Goal: Task Accomplishment & Management: Use online tool/utility

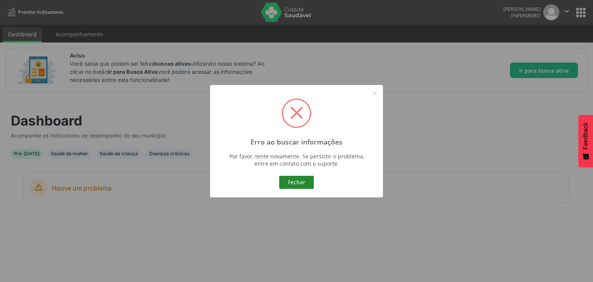
click at [302, 183] on button "Fechar" at bounding box center [296, 182] width 35 height 13
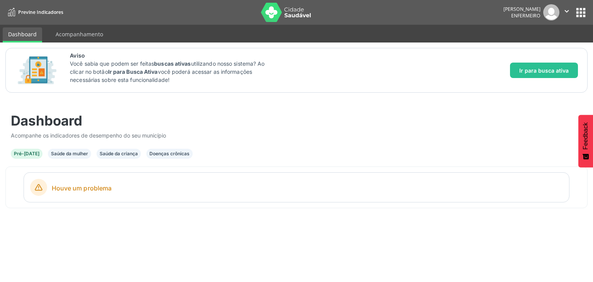
click at [74, 153] on div "Saúde da mulher" at bounding box center [69, 153] width 37 height 7
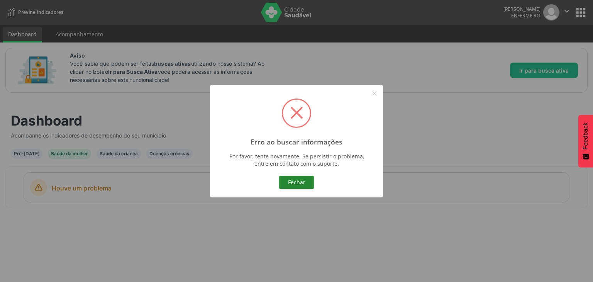
click at [284, 178] on button "Fechar" at bounding box center [296, 182] width 35 height 13
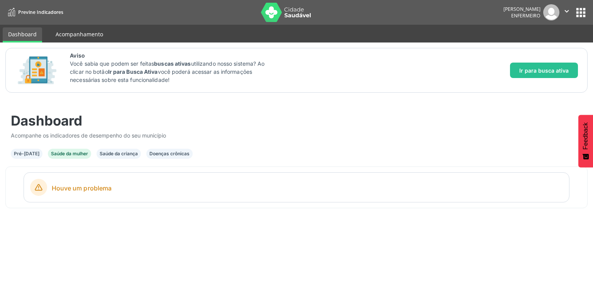
click at [62, 36] on link "Acompanhamento" at bounding box center [79, 34] width 58 height 14
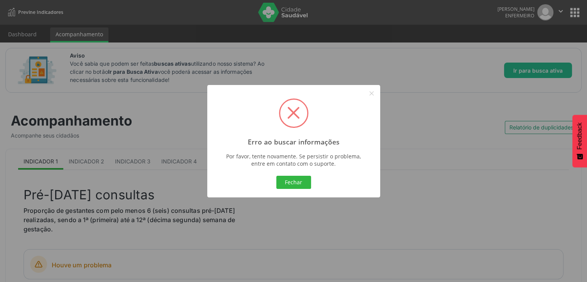
click at [290, 114] on span at bounding box center [294, 113] width 12 height 12
click at [307, 182] on button "Fechar" at bounding box center [294, 182] width 35 height 13
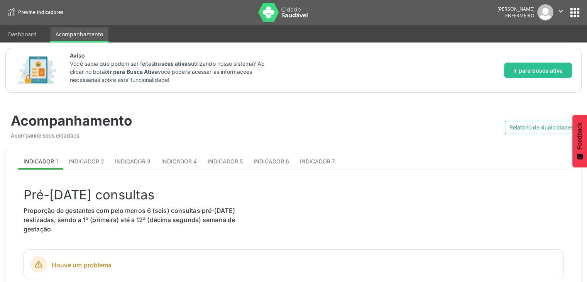
click at [338, 124] on div "Relatório de duplicidades" at bounding box center [438, 123] width 289 height 22
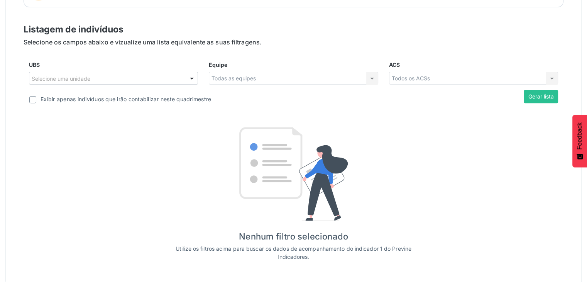
scroll to position [280, 0]
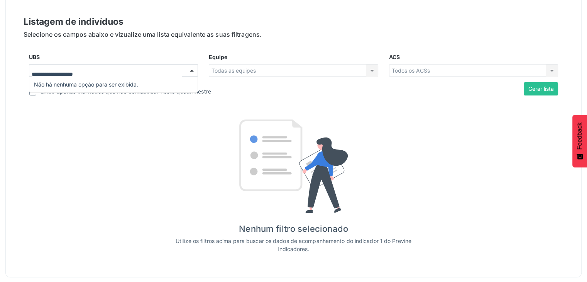
click at [141, 67] on div at bounding box center [113, 70] width 169 height 13
click at [141, 67] on input "UBS" at bounding box center [107, 74] width 151 height 15
type input "*"
type input "***"
click at [283, 71] on div "Todas as equipes Todas as equipes Nenhum resultado encontrado para: " " Não há …" at bounding box center [293, 70] width 169 height 13
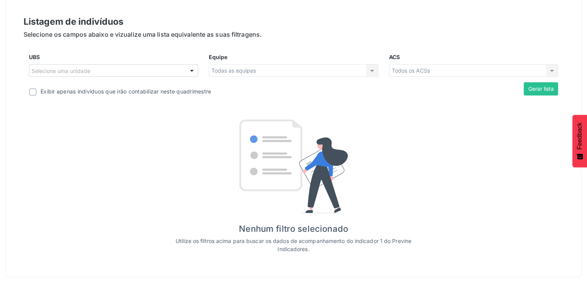
click at [283, 71] on div "Todas as equipes Todas as equipes Nenhum resultado encontrado para: " " Não há …" at bounding box center [293, 70] width 169 height 13
click at [197, 67] on div at bounding box center [192, 70] width 12 height 13
click at [283, 40] on div "Listagem de indivíduos Selecione os campos abaixo e vizualize uma lista equival…" at bounding box center [294, 134] width 540 height 238
